Goal: Task Accomplishment & Management: Manage account settings

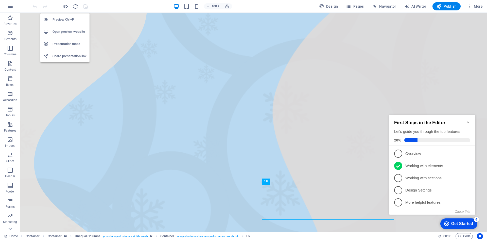
click at [70, 29] on h6 "Open preview website" at bounding box center [70, 32] width 34 height 6
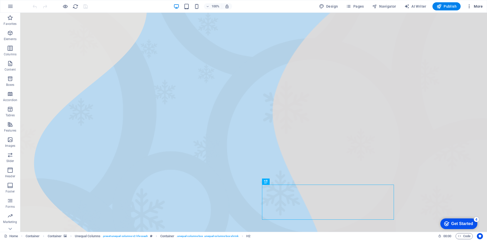
click at [472, 6] on span "More" at bounding box center [475, 6] width 16 height 5
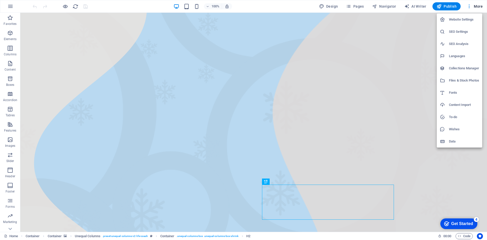
click at [463, 41] on h6 "SEO Analysis" at bounding box center [464, 44] width 30 height 6
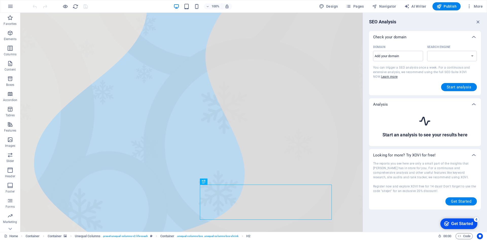
select select "[DOMAIN_NAME]"
click at [478, 22] on icon "button" at bounding box center [479, 22] width 6 height 6
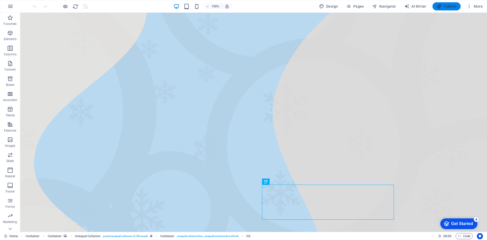
click at [451, 6] on span "Publish" at bounding box center [447, 6] width 20 height 5
click at [443, 8] on span "Publish" at bounding box center [447, 6] width 20 height 5
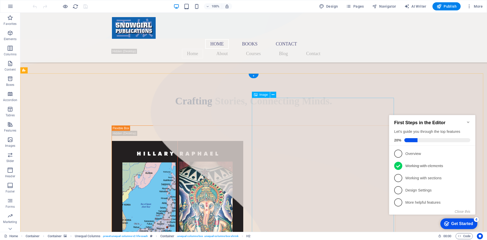
scroll to position [355, 0]
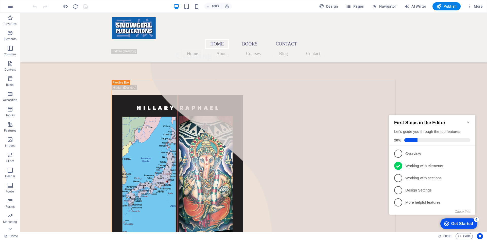
click at [389, 223] on div "checkmark Get Started 4 First Steps in the Editor Let's guide you through the t…" at bounding box center [433, 169] width 92 height 123
click at [388, 223] on div "checkmark Get Started 4 First Steps in the Editor Let's guide you through the t…" at bounding box center [433, 169] width 92 height 123
click at [393, 221] on div "checkmark Get Started 4 First Steps in the Editor Let's guide you through the t…" at bounding box center [433, 169] width 92 height 123
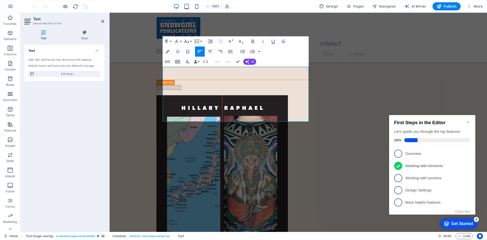
click at [469, 121] on icon "Minimize checklist" at bounding box center [468, 122] width 2 height 2
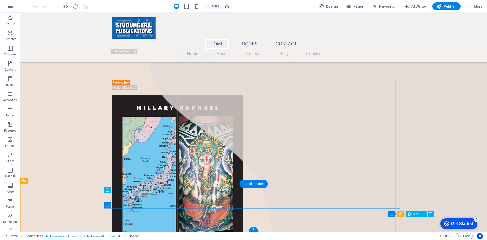
select select "xMidYMid"
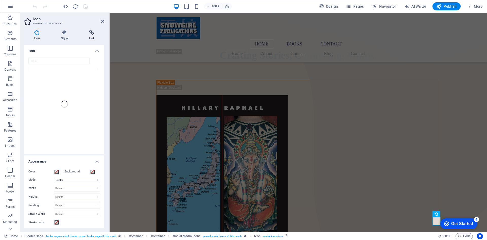
click at [94, 35] on h4 "Link" at bounding box center [91, 35] width 25 height 11
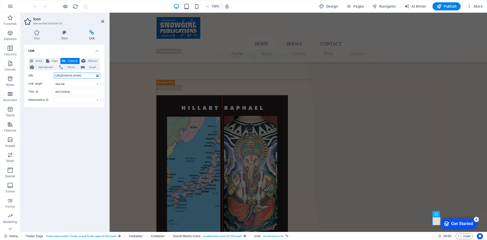
click at [88, 76] on input "https://www.instagram.com/snowgirlpublications?igsh=NnAwNHplbHE4Zjk4" at bounding box center [77, 76] width 46 height 6
drag, startPoint x: 173, startPoint y: 88, endPoint x: 138, endPoint y: 79, distance: 36.0
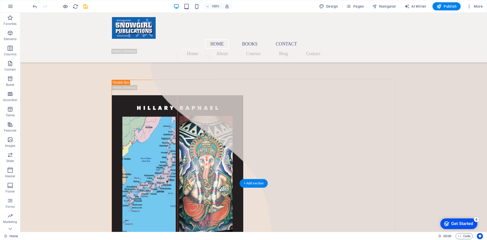
scroll to position [388, 0]
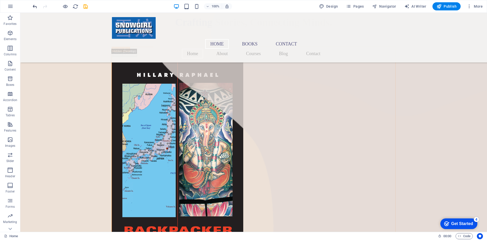
click at [34, 6] on icon "undo" at bounding box center [35, 7] width 6 height 6
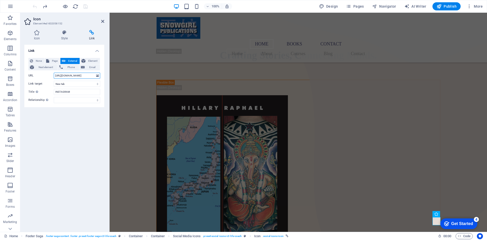
scroll to position [0, 48]
drag, startPoint x: 191, startPoint y: 87, endPoint x: 114, endPoint y: 74, distance: 77.5
click at [93, 76] on input "https://www.instagram.com/snowgirlpublications?igsh=NnAwNHplbHE4Zjk4" at bounding box center [77, 76] width 46 height 6
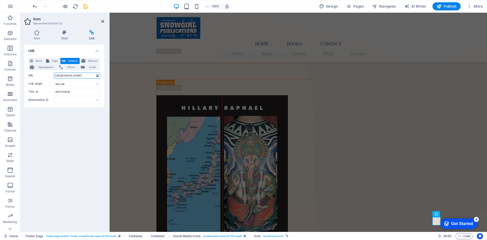
type input "https://www.instagram.com/snowgirlpublications"
click at [66, 143] on div "Link None Page External Element Next element Phone Email Page Home Books Contac…" at bounding box center [64, 136] width 80 height 183
click at [103, 21] on icon at bounding box center [102, 21] width 3 height 4
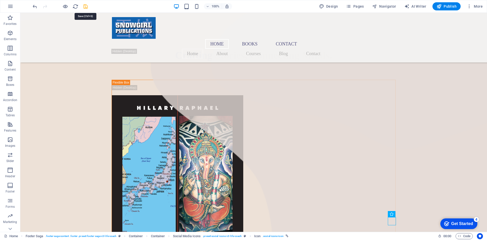
click at [84, 8] on icon "save" at bounding box center [86, 7] width 6 height 6
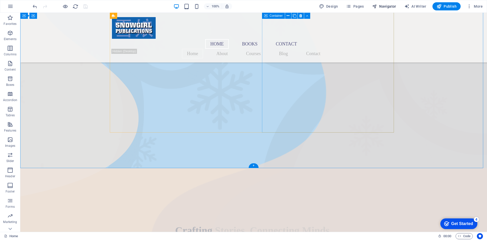
scroll to position [177, 0]
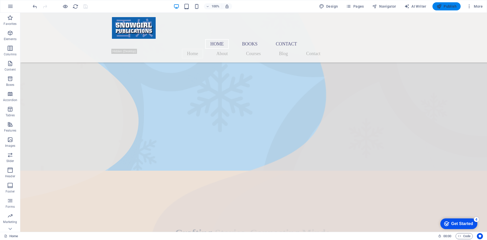
click at [435, 5] on button "Publish" at bounding box center [447, 6] width 28 height 8
